Goal: Obtain resource: Download file/media

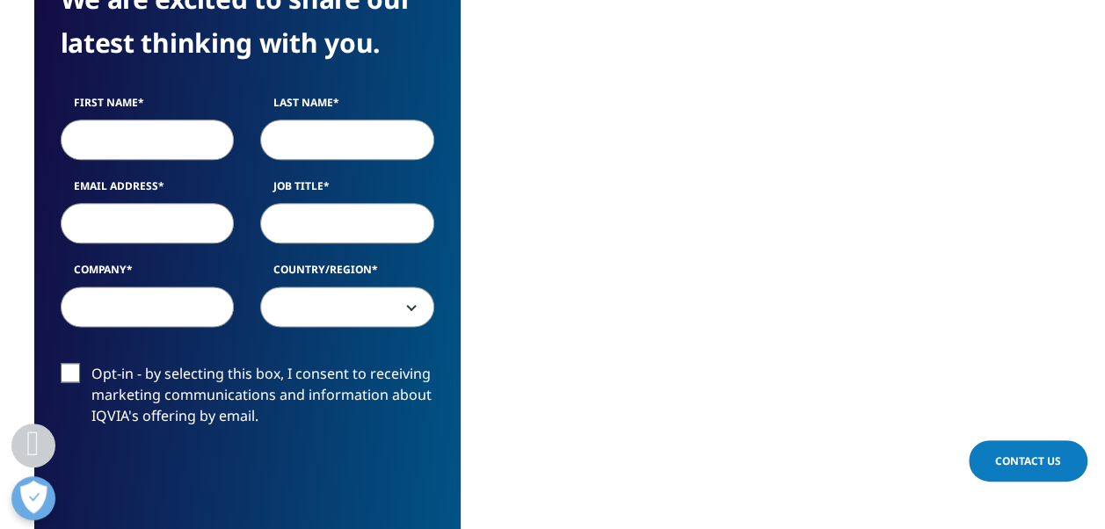
scroll to position [965, 0]
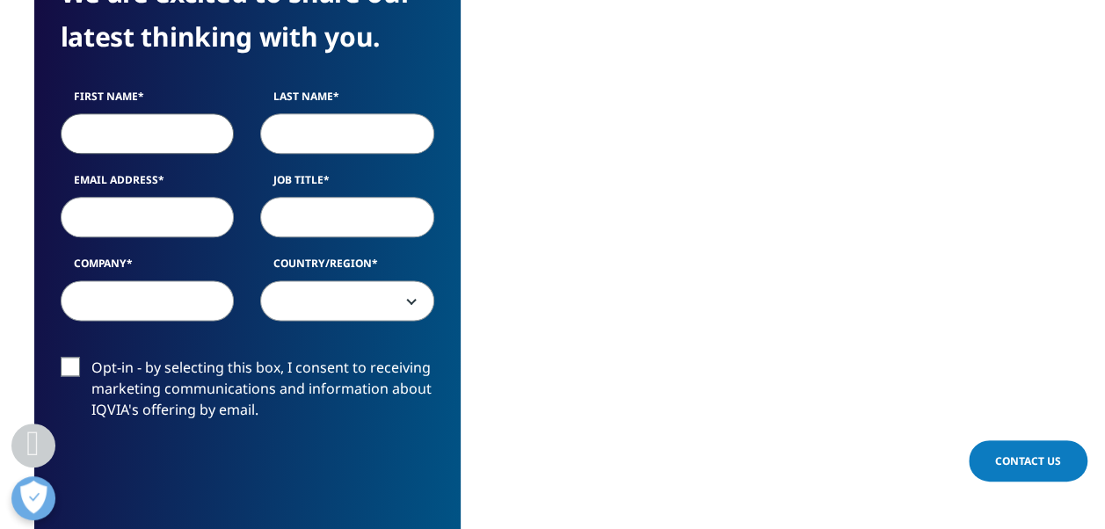
click at [147, 135] on input "First Name" at bounding box center [148, 133] width 174 height 40
type input "Reabetswe"
type input "Molotsi"
type input "ReabetsweM@compcom.co.za"
type input "Competition Commission South Africa"
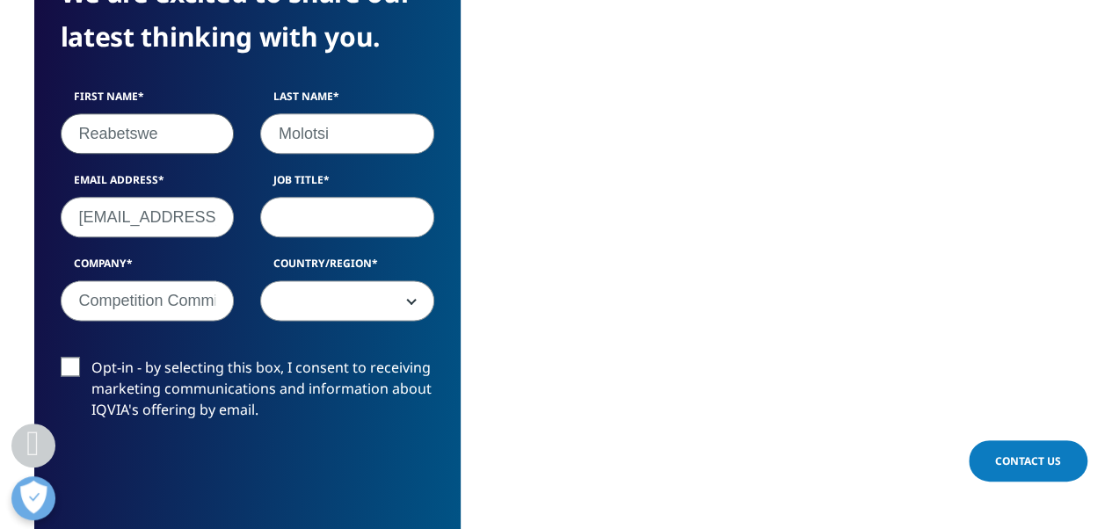
select select "South Africa"
click at [297, 211] on input "Job Title" at bounding box center [347, 217] width 174 height 40
type input "Senior Merger Analyst"
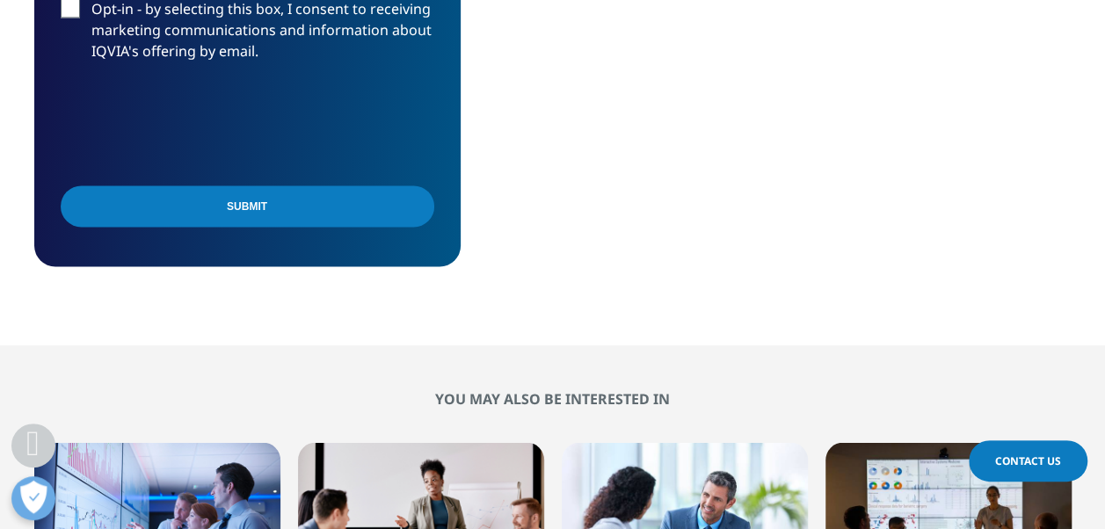
scroll to position [1328, 0]
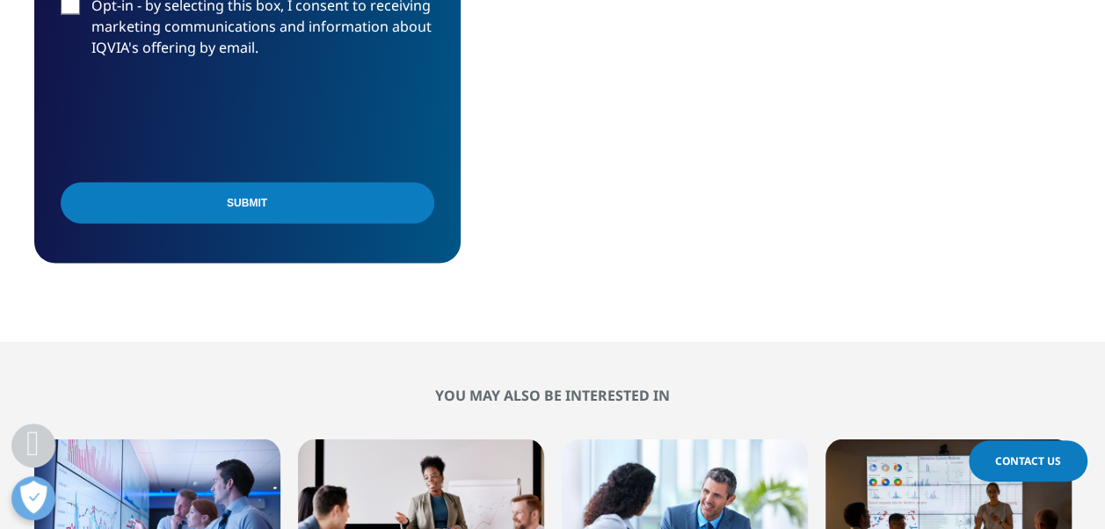
click at [329, 196] on input "Submit" at bounding box center [248, 202] width 374 height 41
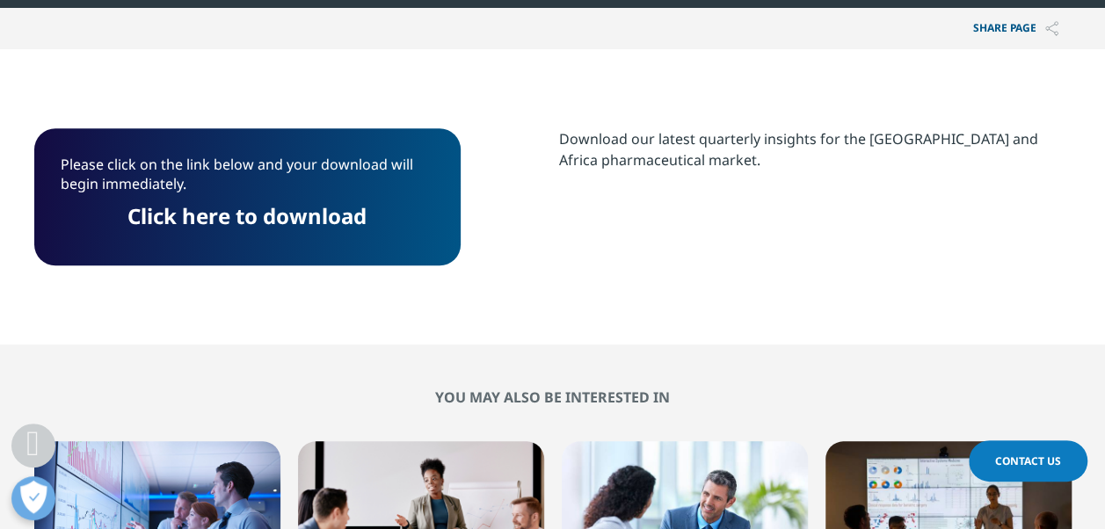
scroll to position [779, 0]
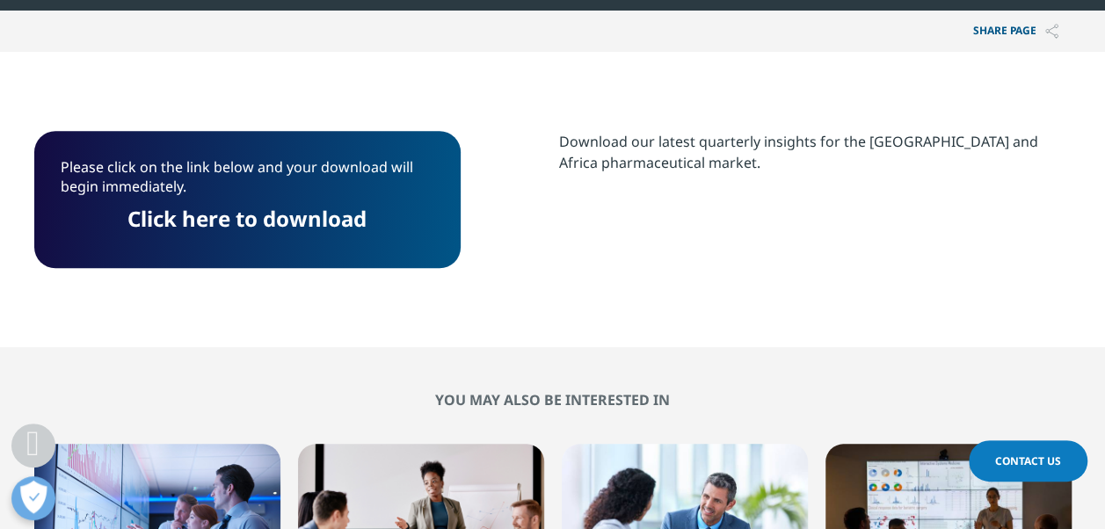
click at [255, 215] on link "Click here to download" at bounding box center [247, 218] width 239 height 29
